Goal: Check status: Check status

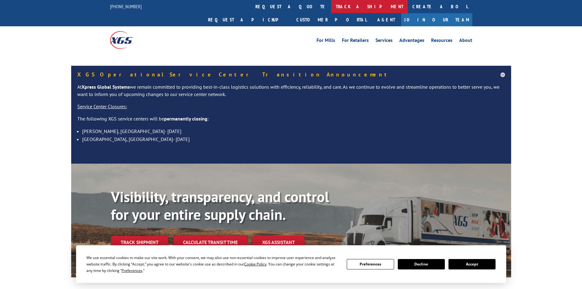
click at [331, 10] on link "track a shipment" at bounding box center [369, 6] width 77 height 13
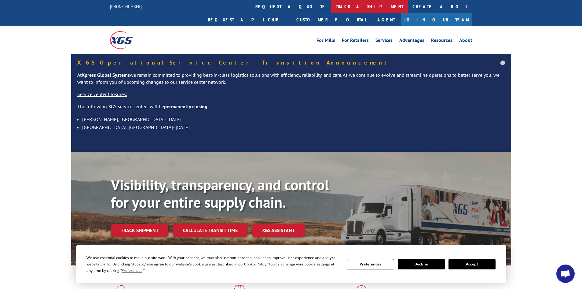
click at [331, 9] on link "track a shipment" at bounding box center [369, 6] width 77 height 13
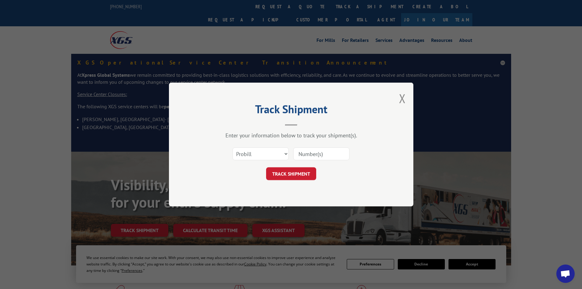
click at [319, 149] on input at bounding box center [321, 153] width 56 height 13
paste input "17228121"
type input "17228121"
click at [300, 168] on button "TRACK SHIPMENT" at bounding box center [291, 173] width 50 height 13
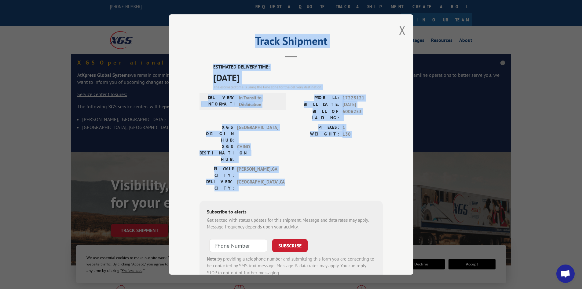
drag, startPoint x: 191, startPoint y: 57, endPoint x: 344, endPoint y: 150, distance: 178.7
click at [344, 150] on div "Track Shipment ESTIMATED DELIVERY TIME: [DATE] The estimated time is using the …" at bounding box center [291, 144] width 244 height 260
copy div "Track Shipment ESTIMATED DELIVERY TIME: [DATE] The estimated time is using the …"
